Goal: Information Seeking & Learning: Learn about a topic

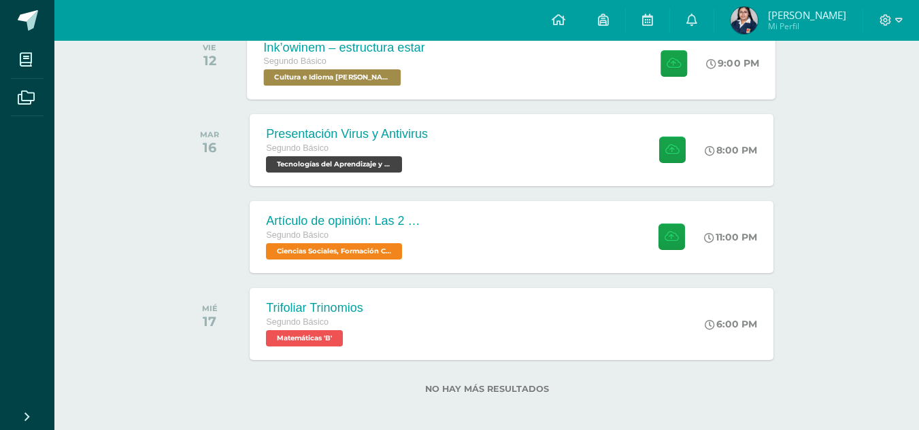
scroll to position [249, 0]
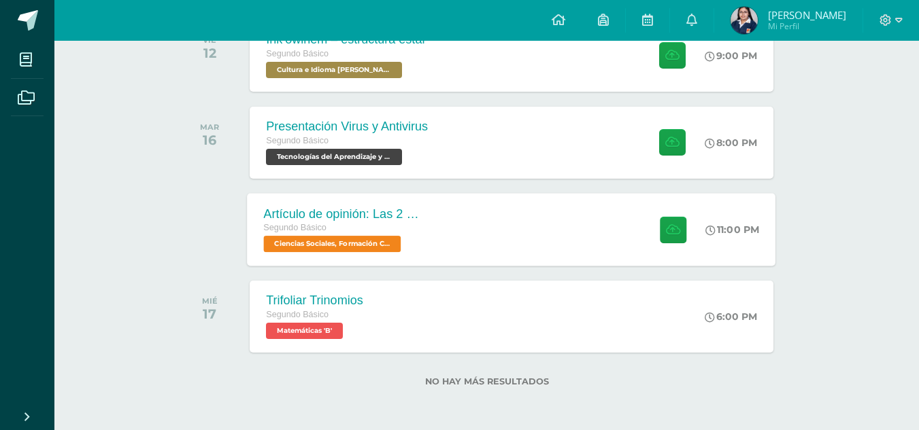
click at [498, 243] on div "Artículo de opinión: Las 2 Guatemalas Segundo Básico Ciencias Sociales, Formaci…" at bounding box center [512, 229] width 528 height 73
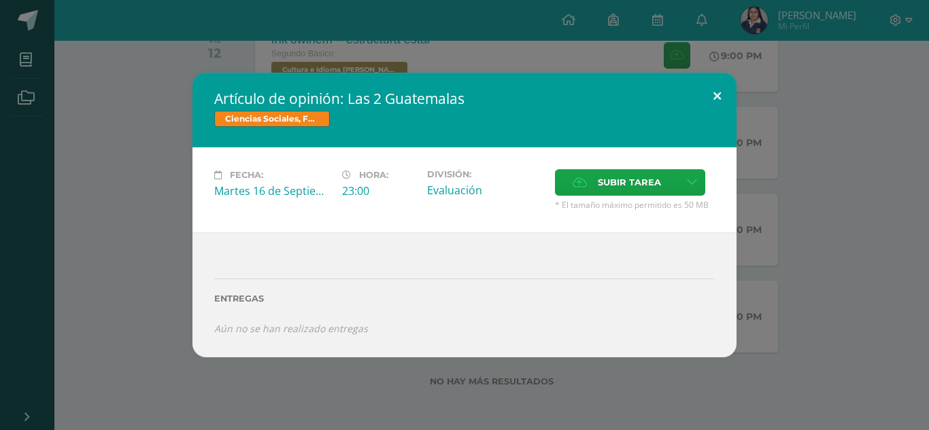
click at [709, 94] on button at bounding box center [717, 96] width 39 height 46
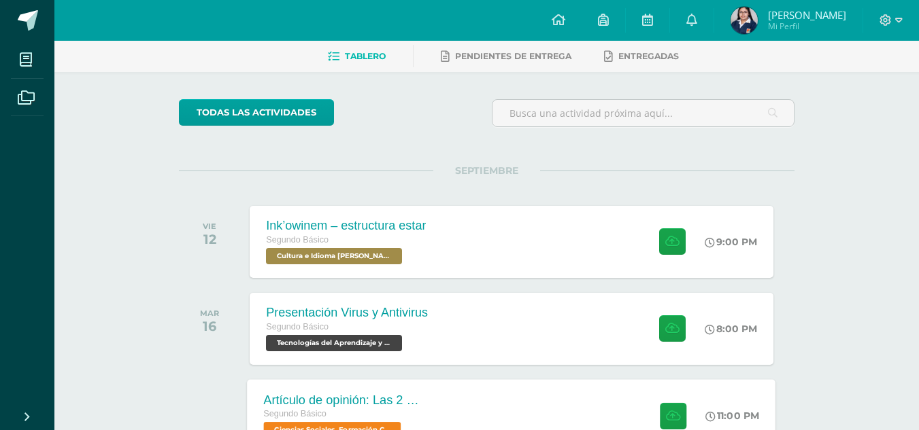
scroll to position [62, 0]
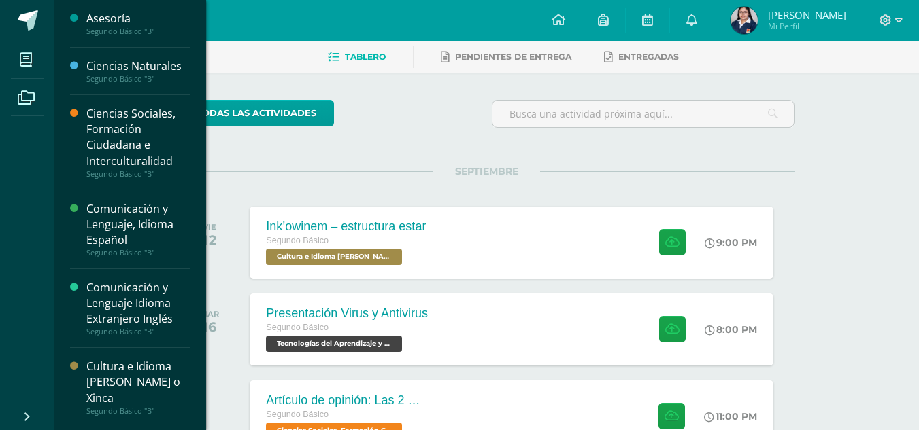
click at [109, 385] on div "Cultura e Idioma [PERSON_NAME] o Xinca" at bounding box center [137, 382] width 103 height 47
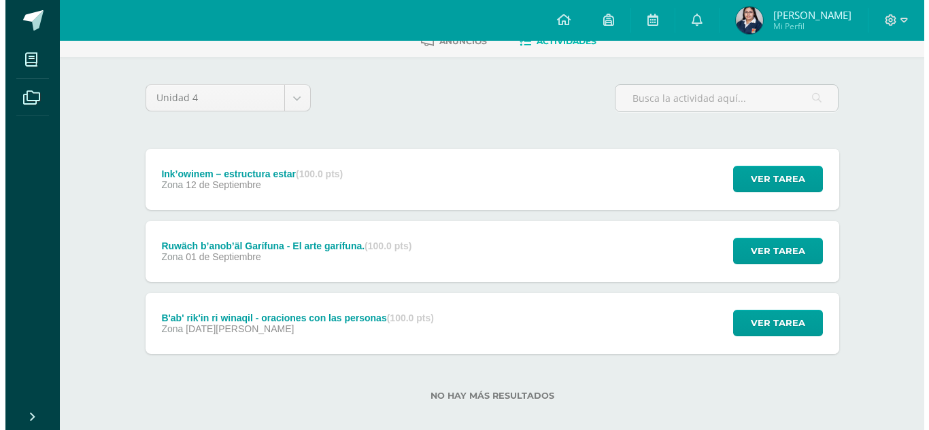
scroll to position [92, 0]
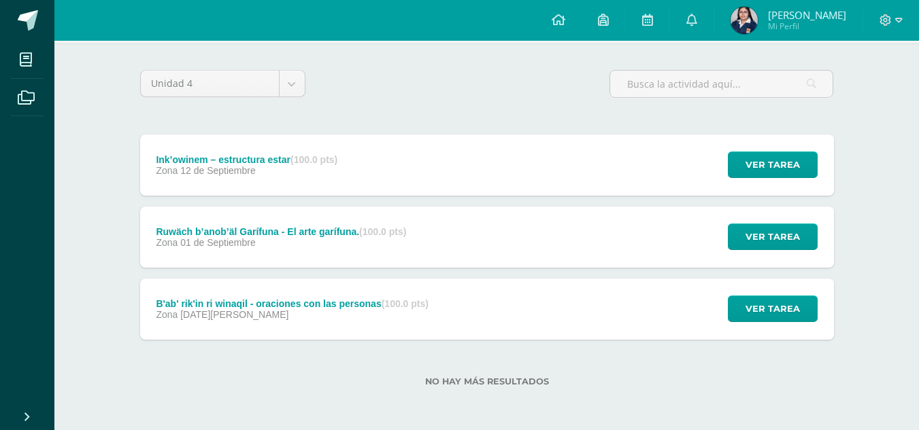
click at [470, 175] on div "Ink’owinem – estructura estar (100.0 pts) Zona [DATE] Ver tarea Ink’owinem – es…" at bounding box center [487, 165] width 694 height 61
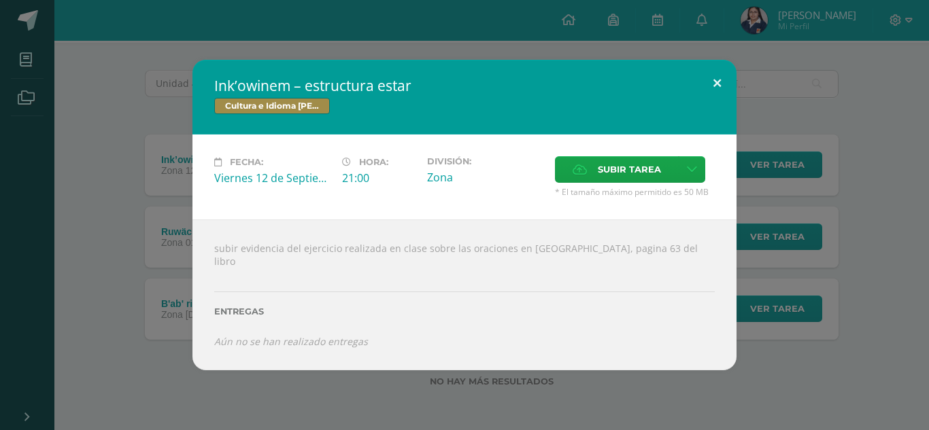
click at [719, 89] on button at bounding box center [717, 83] width 39 height 46
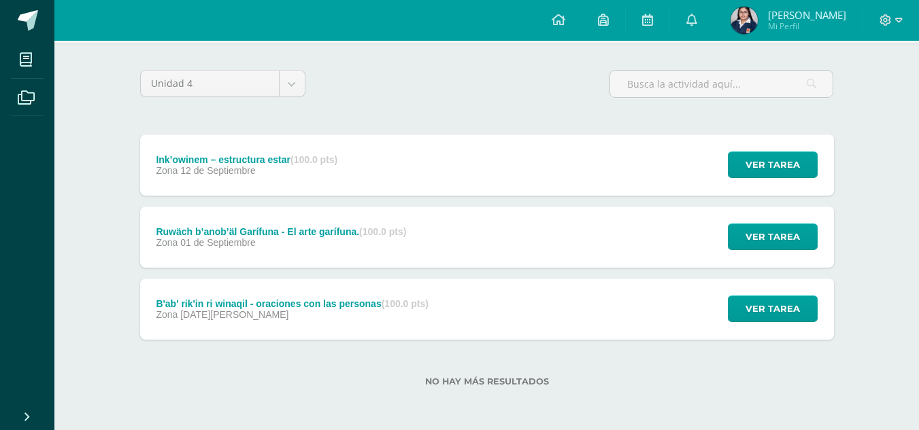
click at [581, 245] on div "Ruwäch b’anob’äl Garífuna - El arte garífuna. (100.0 pts) Zona [DATE] Ver tarea…" at bounding box center [487, 237] width 694 height 61
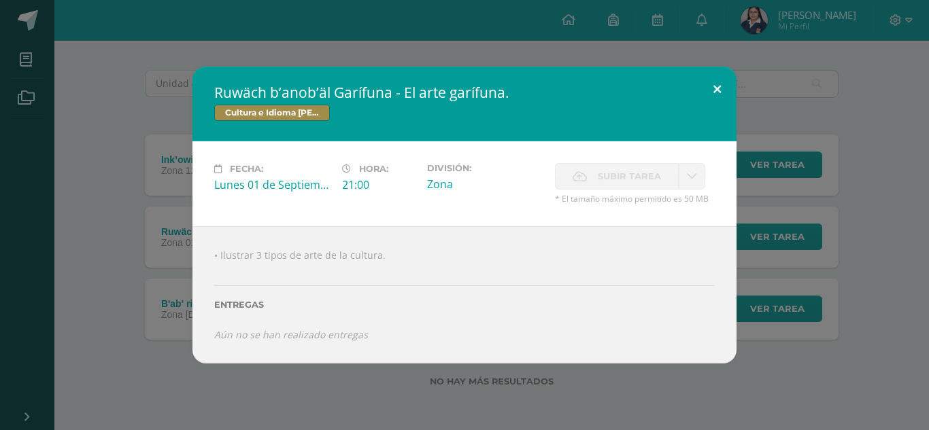
click at [719, 86] on button at bounding box center [717, 90] width 39 height 46
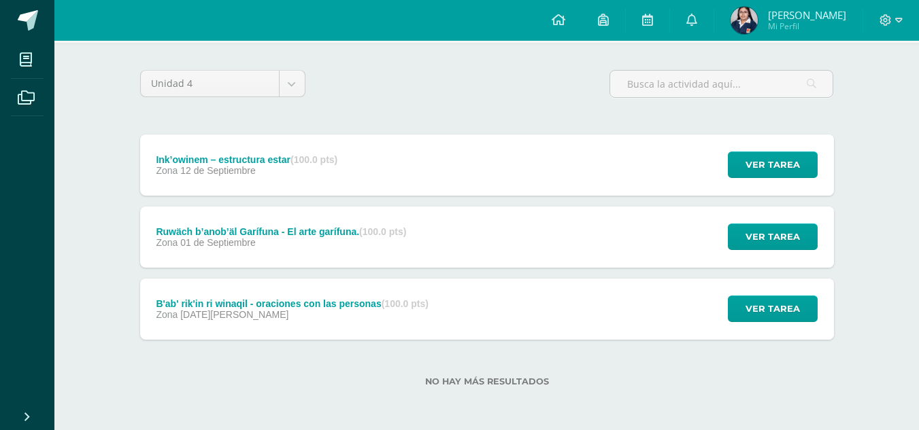
click at [485, 305] on div "B'ab' rik'in ri winaqil - oraciones con las personas (100.0 pts) Zona 29 de Ago…" at bounding box center [487, 309] width 694 height 61
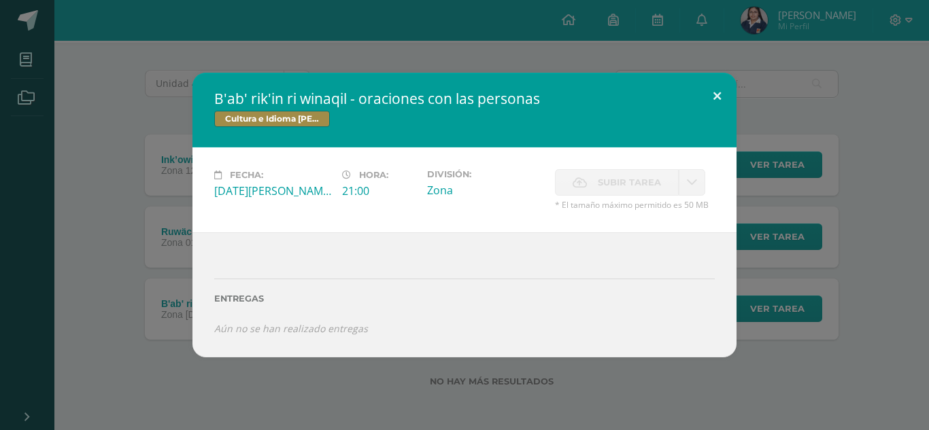
click at [715, 100] on button at bounding box center [717, 96] width 39 height 46
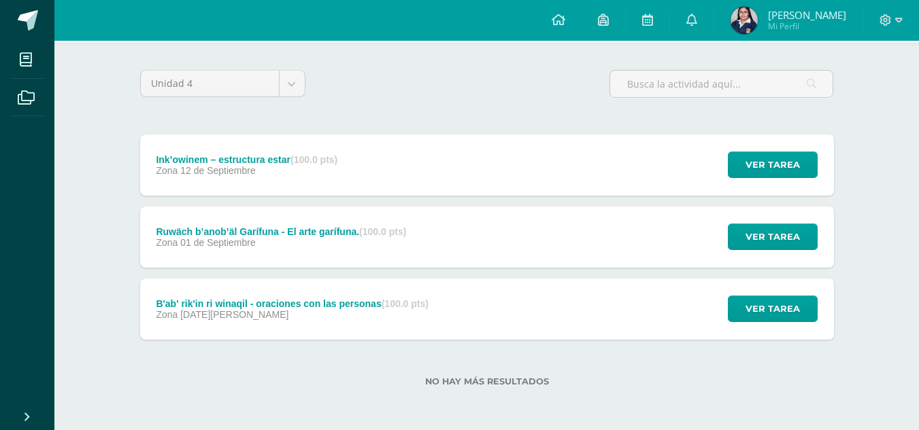
click at [255, 163] on div "Ink’owinem – estructura estar (100.0 pts)" at bounding box center [247, 159] width 182 height 11
